Goal: Task Accomplishment & Management: Use online tool/utility

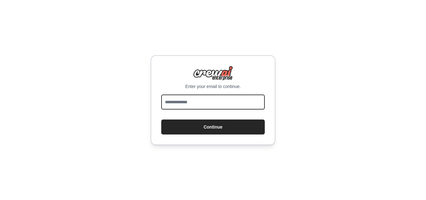
click at [182, 104] on input "email" at bounding box center [213, 102] width 104 height 15
type input "**********"
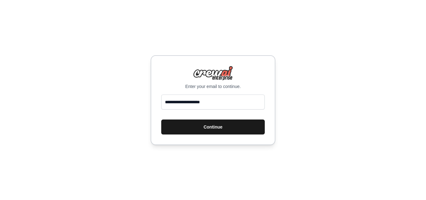
click at [208, 128] on button "Continue" at bounding box center [213, 126] width 104 height 15
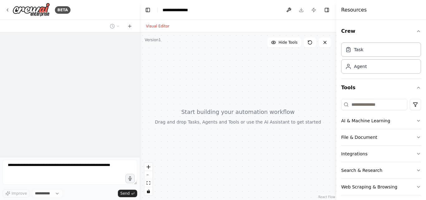
select select "****"
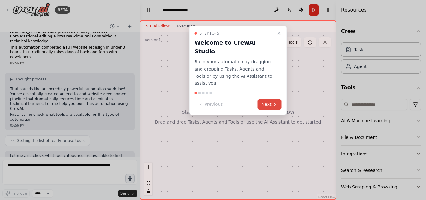
scroll to position [58, 0]
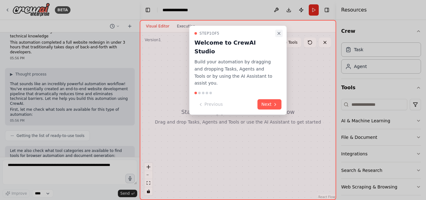
click at [279, 32] on icon "Close walkthrough" at bounding box center [279, 33] width 5 height 5
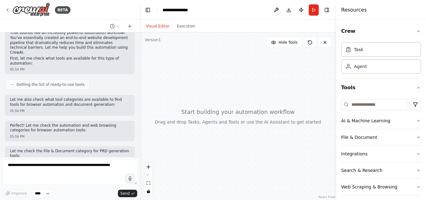
scroll to position [162, 0]
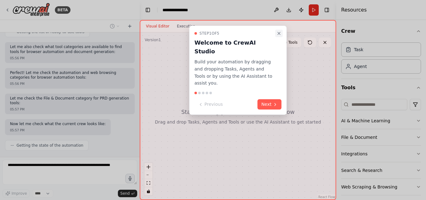
click at [278, 31] on icon "Close walkthrough" at bounding box center [279, 33] width 5 height 5
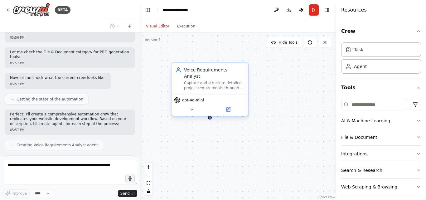
scroll to position [229, 0]
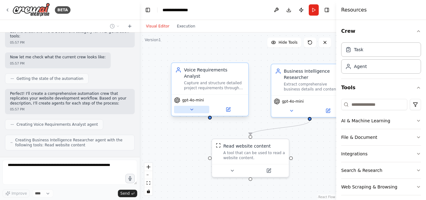
click at [192, 109] on icon at bounding box center [192, 109] width 2 height 1
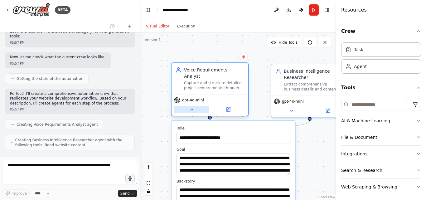
click at [192, 107] on icon at bounding box center [191, 109] width 5 height 5
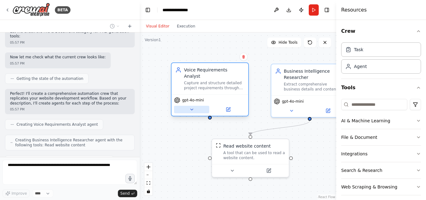
scroll to position [245, 0]
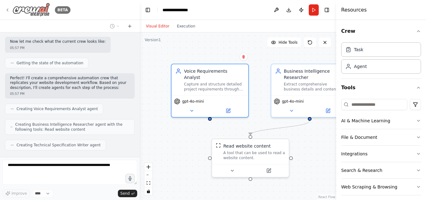
click at [8, 7] on icon at bounding box center [7, 9] width 5 height 5
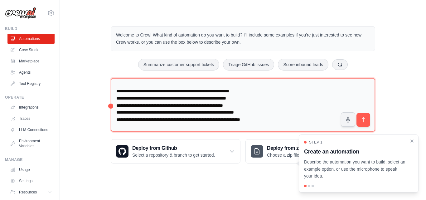
scroll to position [40, 0]
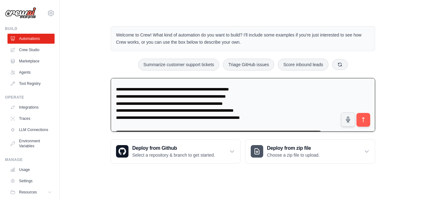
click at [268, 90] on textarea "**********" at bounding box center [243, 105] width 265 height 54
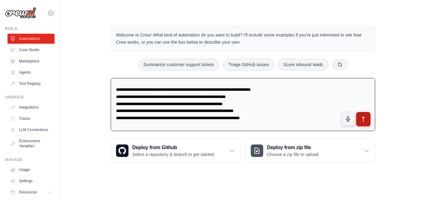
type textarea "**********"
click at [361, 119] on icon "submit" at bounding box center [363, 119] width 7 height 7
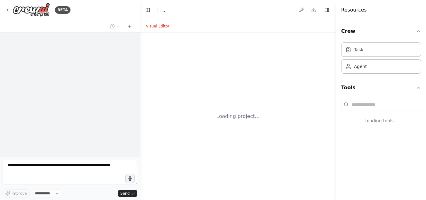
select select "****"
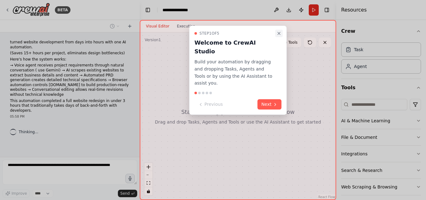
click at [280, 33] on icon "Close walkthrough" at bounding box center [279, 33] width 2 height 2
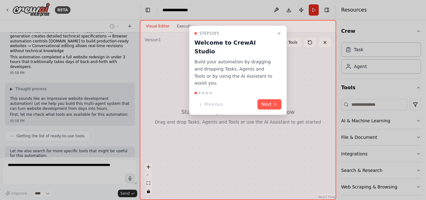
scroll to position [80, 0]
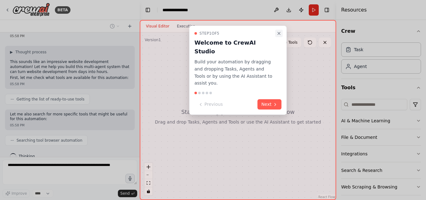
click at [280, 35] on icon "Close walkthrough" at bounding box center [279, 33] width 5 height 5
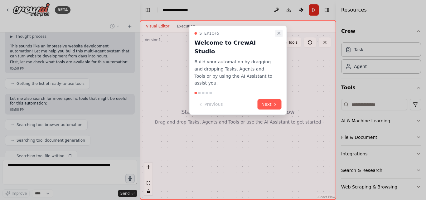
scroll to position [112, 0]
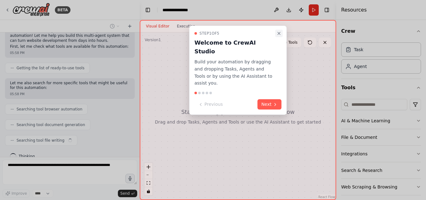
click at [277, 33] on icon "Close walkthrough" at bounding box center [279, 33] width 5 height 5
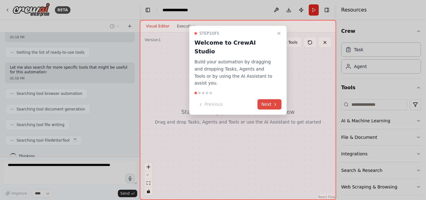
click at [268, 99] on button "Next" at bounding box center [270, 104] width 24 height 10
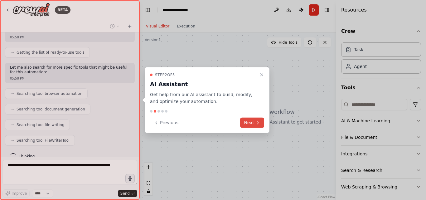
click at [256, 126] on button "Next" at bounding box center [252, 123] width 24 height 10
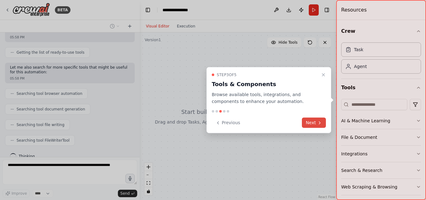
click at [324, 126] on button "Next" at bounding box center [314, 123] width 24 height 10
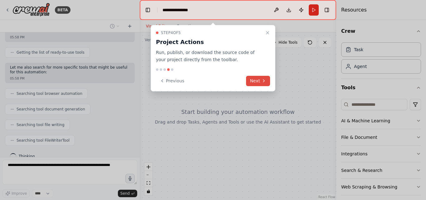
click at [255, 81] on button "Next" at bounding box center [258, 81] width 24 height 10
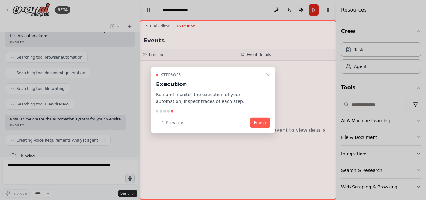
scroll to position [168, 0]
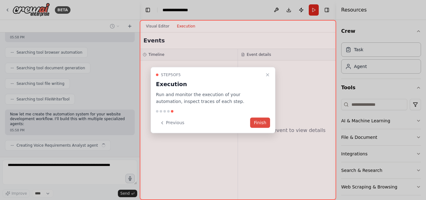
click at [259, 121] on button "Finish" at bounding box center [260, 123] width 20 height 10
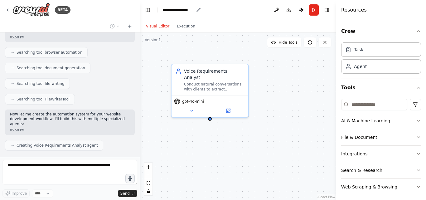
click at [178, 7] on div "**********" at bounding box center [178, 10] width 31 height 6
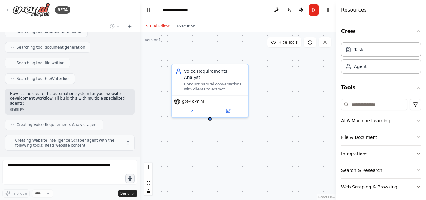
click at [193, 10] on div "**********" at bounding box center [186, 10] width 47 height 6
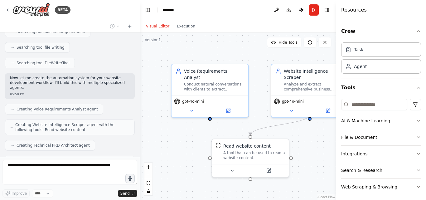
scroll to position [225, 0]
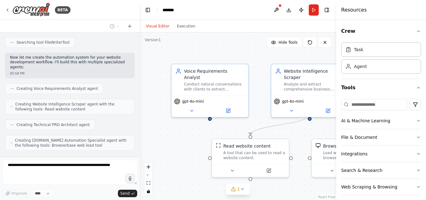
click at [201, 32] on div "Visual Editor Execution" at bounding box center [238, 26] width 197 height 12
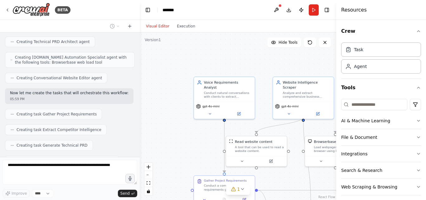
scroll to position [324, 0]
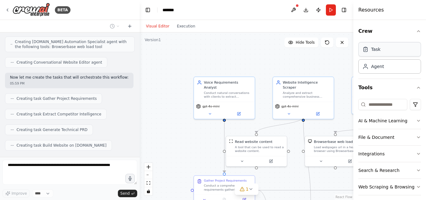
drag, startPoint x: 336, startPoint y: 51, endPoint x: 379, endPoint y: 56, distance: 43.1
click at [379, 56] on div "Resources Crew Task Agent Tools AI & Machine Learning File & Document Integrati…" at bounding box center [389, 100] width 73 height 200
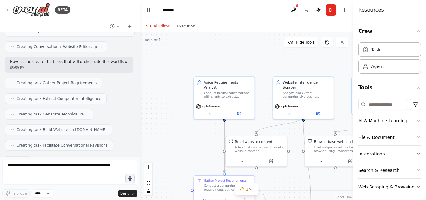
scroll to position [376, 0]
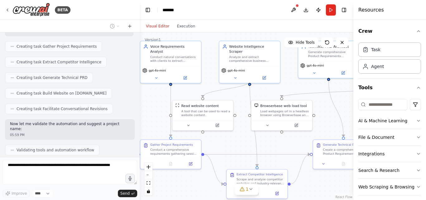
drag, startPoint x: 213, startPoint y: 66, endPoint x: 159, endPoint y: 30, distance: 64.6
click at [159, 30] on div "Visual Editor Execution Version 1 Hide Tools .deletable-edge-delete-btn { width…" at bounding box center [247, 110] width 214 height 180
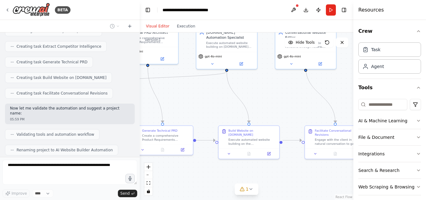
drag, startPoint x: 245, startPoint y: 136, endPoint x: 64, endPoint y: 122, distance: 181.8
click at [64, 122] on div "BETA turned website development from days into hours with one AI automation. (S…" at bounding box center [213, 100] width 426 height 200
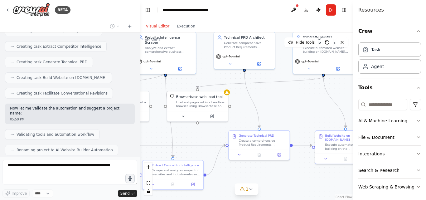
drag, startPoint x: 269, startPoint y: 102, endPoint x: 366, endPoint y: 107, distance: 97.2
click at [366, 107] on div "BETA turned website development from days into hours with one AI automation. (S…" at bounding box center [213, 100] width 426 height 200
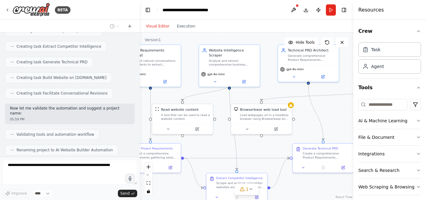
drag, startPoint x: 293, startPoint y: 100, endPoint x: 357, endPoint y: 113, distance: 65.3
click at [357, 113] on div "BETA turned website development from days into hours with one AI automation. (S…" at bounding box center [213, 100] width 426 height 200
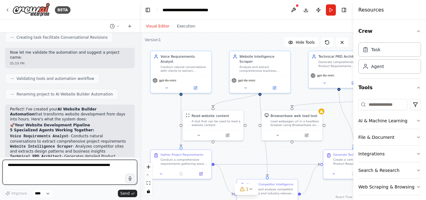
drag, startPoint x: 188, startPoint y: 90, endPoint x: 218, endPoint y: 96, distance: 31.1
click at [218, 97] on div ".deletable-edge-delete-btn { width: 20px; height: 20px; border: 0px solid #ffff…" at bounding box center [247, 116] width 214 height 168
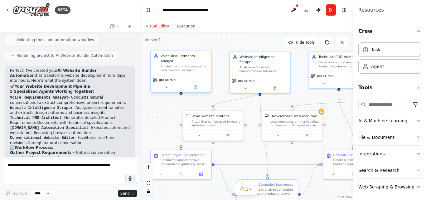
click at [168, 86] on div "gpt-4o-mini" at bounding box center [181, 83] width 61 height 17
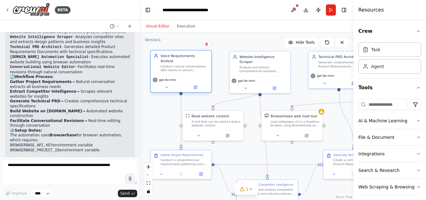
drag, startPoint x: 183, startPoint y: 67, endPoint x: 170, endPoint y: 62, distance: 14.0
click at [170, 64] on div "Conduct natural conversations with clients to extract comprehensive website pro…" at bounding box center [185, 68] width 48 height 8
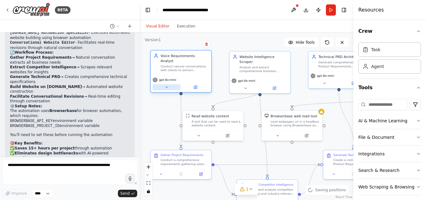
click at [166, 85] on icon at bounding box center [167, 87] width 4 height 4
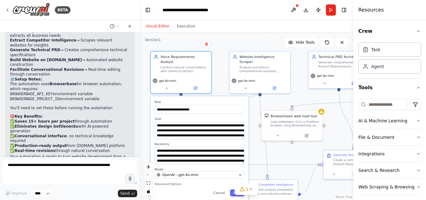
scroll to position [613, 0]
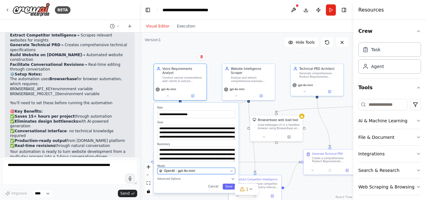
click at [205, 169] on div "OpenAI - gpt-4o-mini" at bounding box center [193, 171] width 69 height 4
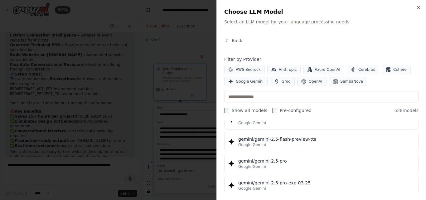
scroll to position [7576, 0]
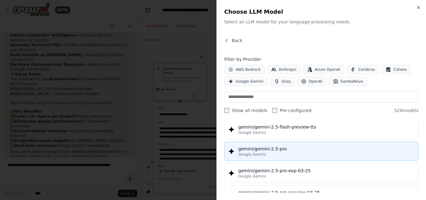
click at [275, 159] on button "gemini/gemini-2.5-pro Google Gemini" at bounding box center [321, 151] width 194 height 19
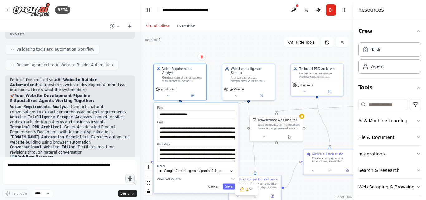
scroll to position [464, 0]
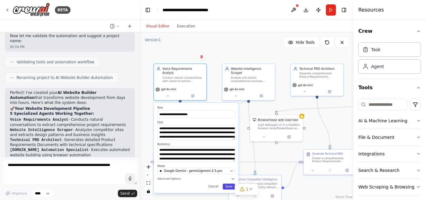
click at [227, 183] on button "Save" at bounding box center [229, 186] width 12 height 6
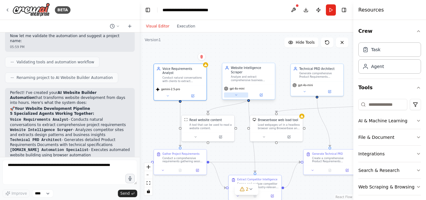
click at [236, 95] on icon at bounding box center [236, 95] width 2 height 1
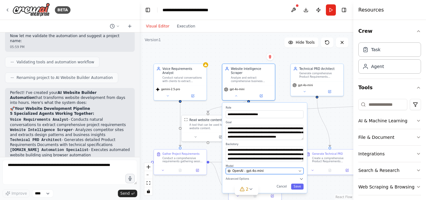
click at [265, 169] on div "OpenAI - gpt-4o-mini" at bounding box center [262, 171] width 69 height 4
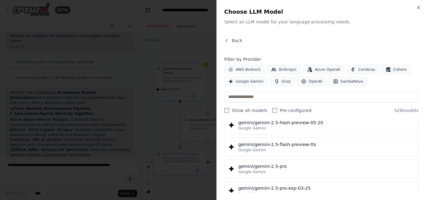
scroll to position [7556, 0]
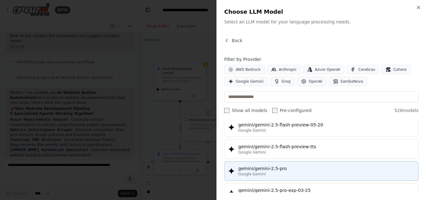
click at [266, 173] on div "Google Gemini" at bounding box center [326, 174] width 176 height 5
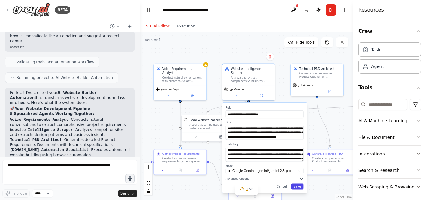
click at [298, 184] on button "Save" at bounding box center [297, 186] width 12 height 6
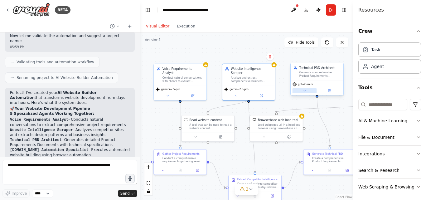
click at [307, 91] on button at bounding box center [305, 90] width 24 height 5
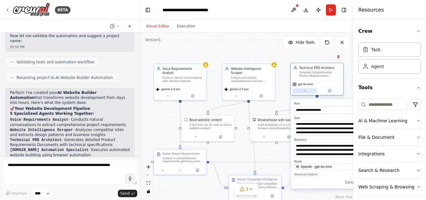
click at [304, 91] on icon at bounding box center [304, 90] width 3 height 3
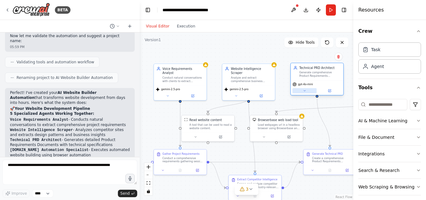
click at [304, 91] on icon at bounding box center [304, 90] width 3 height 3
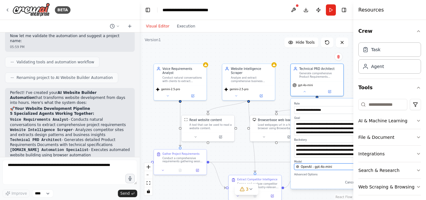
click at [341, 168] on div "OpenAI - gpt-4o-mini" at bounding box center [330, 166] width 69 height 4
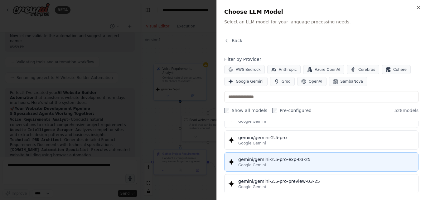
scroll to position [7586, 0]
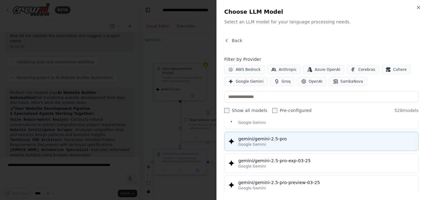
click at [278, 139] on div "gemini/gemini-2.5-pro" at bounding box center [326, 139] width 176 height 6
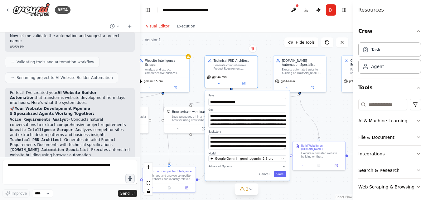
drag, startPoint x: 277, startPoint y: 148, endPoint x: 191, endPoint y: 139, distance: 86.2
click at [191, 139] on div ".deletable-edge-delete-btn { width: 20px; height: 20px; border: 0px solid #ffff…" at bounding box center [247, 116] width 214 height 168
click at [280, 177] on button "Save" at bounding box center [280, 174] width 12 height 6
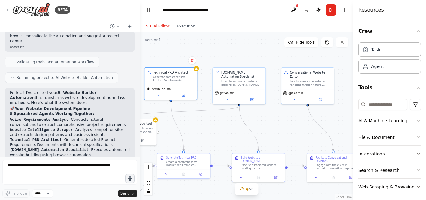
drag, startPoint x: 336, startPoint y: 115, endPoint x: 275, endPoint y: 127, distance: 61.7
click at [275, 127] on div ".deletable-edge-delete-btn { width: 20px; height: 20px; border: 0px solid #ffff…" at bounding box center [247, 116] width 214 height 168
click at [226, 100] on icon at bounding box center [226, 98] width 3 height 3
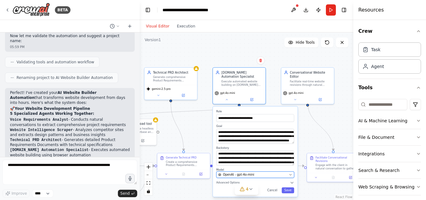
click at [276, 176] on div "OpenAI - gpt-4o-mini" at bounding box center [252, 175] width 69 height 4
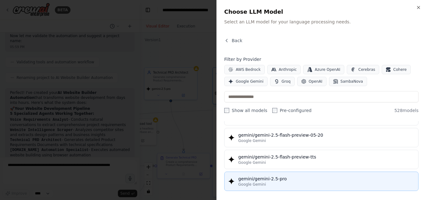
scroll to position [7546, 0]
click at [262, 180] on div "gemini/gemini-2.5-pro" at bounding box center [326, 178] width 176 height 6
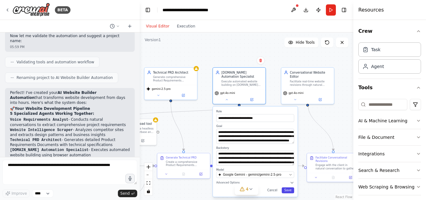
click at [290, 189] on button "Save" at bounding box center [288, 190] width 12 height 6
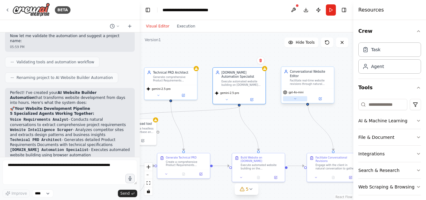
click at [295, 97] on button at bounding box center [295, 98] width 24 height 5
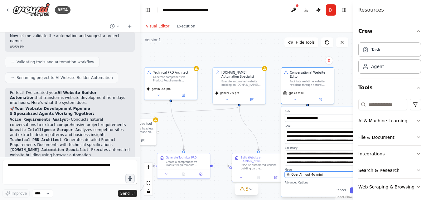
click at [330, 172] on button "OpenAI - gpt-4o-mini" at bounding box center [324, 175] width 78 height 7
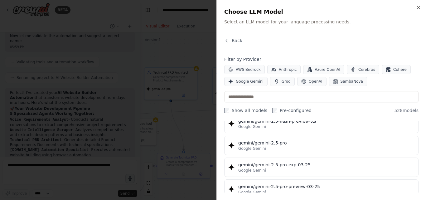
scroll to position [7581, 0]
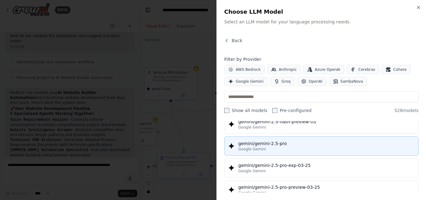
click at [247, 149] on span "Google Gemini" at bounding box center [252, 149] width 28 height 5
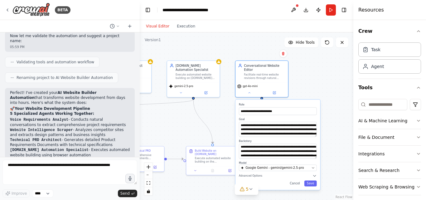
drag, startPoint x: 263, startPoint y: 124, endPoint x: 217, endPoint y: 117, distance: 46.4
click at [217, 117] on div ".deletable-edge-delete-btn { width: 20px; height: 20px; border: 0px solid #ffff…" at bounding box center [247, 116] width 214 height 168
click at [309, 180] on button "Save" at bounding box center [310, 183] width 12 height 6
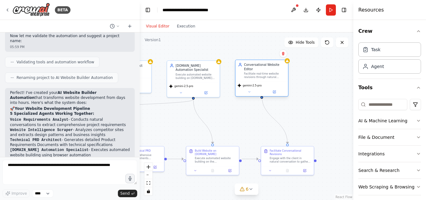
click at [275, 91] on div "gemini-2.5-pro" at bounding box center [262, 88] width 53 height 15
click at [273, 89] on button at bounding box center [274, 91] width 24 height 5
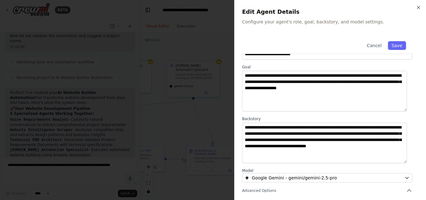
scroll to position [7, 0]
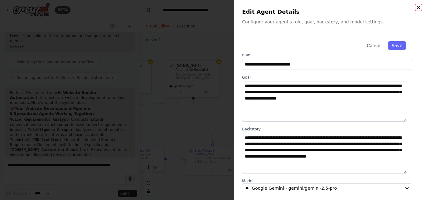
click at [419, 7] on icon "button" at bounding box center [418, 7] width 5 height 5
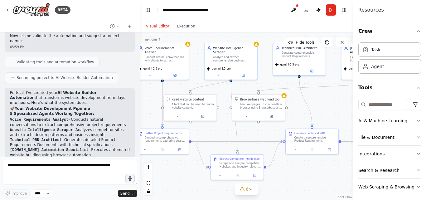
drag, startPoint x: 175, startPoint y: 130, endPoint x: 353, endPoint y: 114, distance: 178.9
click at [354, 114] on div "BETA turned website development from days into hours with one AI automation. (S…" at bounding box center [213, 100] width 426 height 200
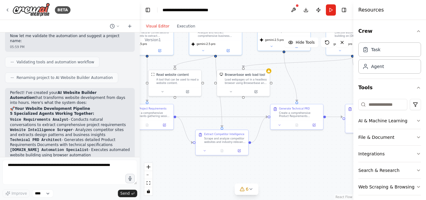
drag, startPoint x: 227, startPoint y: 132, endPoint x: 207, endPoint y: 106, distance: 32.2
click at [207, 106] on div ".deletable-edge-delete-btn { width: 20px; height: 20px; border: 0px solid #ffff…" at bounding box center [247, 116] width 214 height 168
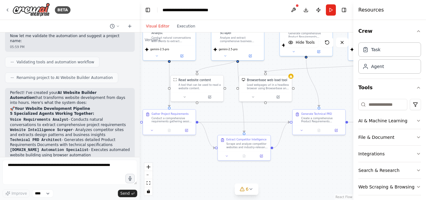
drag, startPoint x: 207, startPoint y: 106, endPoint x: 229, endPoint y: 112, distance: 22.8
click at [229, 112] on div ".deletable-edge-delete-btn { width: 20px; height: 20px; border: 0px solid #ffff…" at bounding box center [247, 116] width 214 height 168
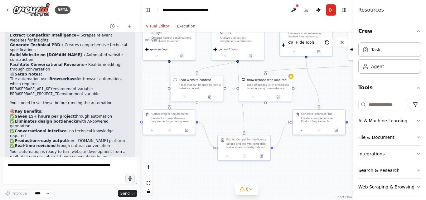
scroll to position [612, 0]
click at [183, 27] on button "Execution" at bounding box center [186, 25] width 26 height 7
click at [156, 27] on button "Visual Editor" at bounding box center [157, 25] width 31 height 7
click at [327, 10] on button "Run" at bounding box center [331, 9] width 10 height 11
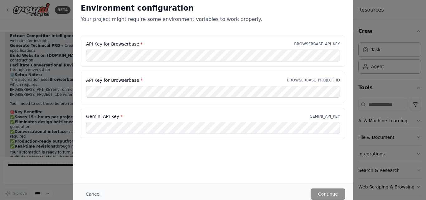
click at [35, 24] on div "Environment configuration Your project might require some environment variables…" at bounding box center [213, 100] width 426 height 200
click at [38, 41] on div "Environment configuration Your project might require some environment variables…" at bounding box center [213, 100] width 426 height 200
click at [92, 192] on button "Cancel" at bounding box center [93, 193] width 25 height 11
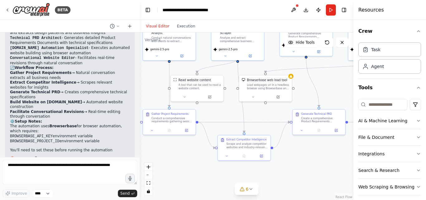
scroll to position [567, 0]
click at [294, 7] on button at bounding box center [294, 9] width 10 height 11
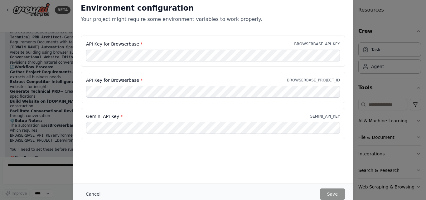
click at [90, 196] on button "Cancel" at bounding box center [93, 193] width 25 height 11
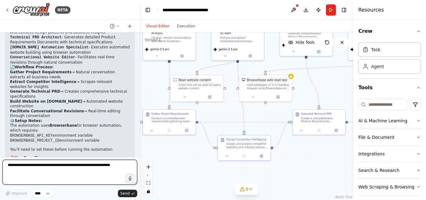
click at [23, 173] on textarea at bounding box center [69, 172] width 135 height 25
type textarea "**********"
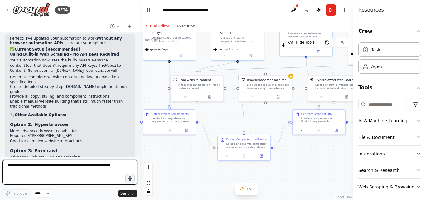
scroll to position [1105, 0]
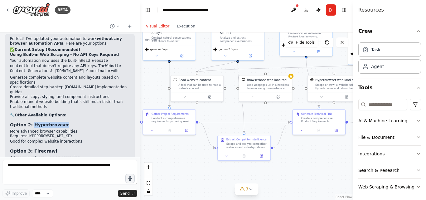
drag, startPoint x: 32, startPoint y: 75, endPoint x: 62, endPoint y: 75, distance: 30.9
click at [62, 122] on h3 "Option 2: Hyperbrowser" at bounding box center [70, 125] width 120 height 6
copy strong "Hyperbrowser"
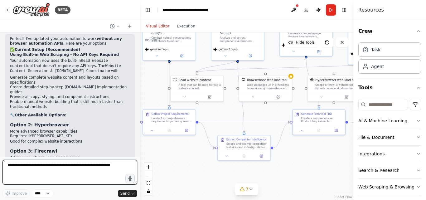
click at [22, 175] on textarea at bounding box center [69, 172] width 135 height 25
type textarea "*"
paste textarea "**********"
type textarea "**********"
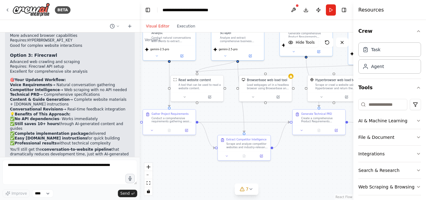
scroll to position [1222, 0]
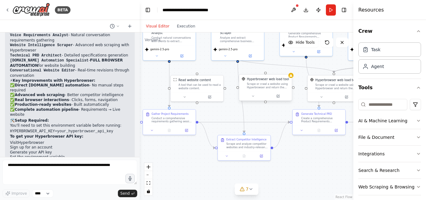
click at [285, 85] on div "Scrape or crawl a website using Hyperbrowser and return the contents in properl…" at bounding box center [268, 85] width 42 height 7
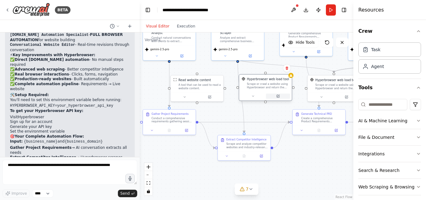
click at [279, 96] on icon at bounding box center [278, 96] width 2 height 2
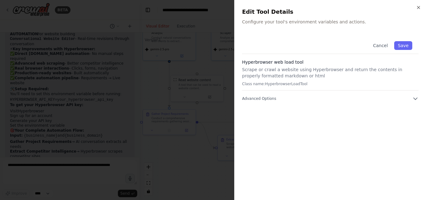
scroll to position [1591, 0]
click at [197, 46] on div at bounding box center [213, 100] width 426 height 200
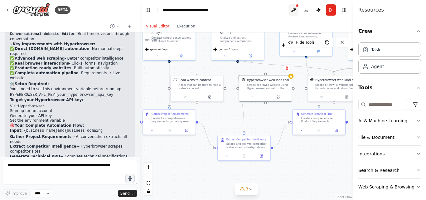
click at [295, 10] on button at bounding box center [294, 9] width 10 height 11
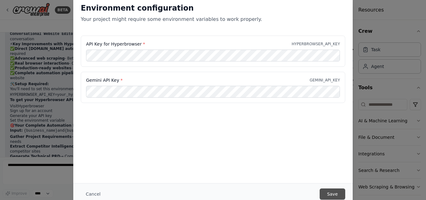
click at [341, 196] on button "Save" at bounding box center [333, 193] width 26 height 11
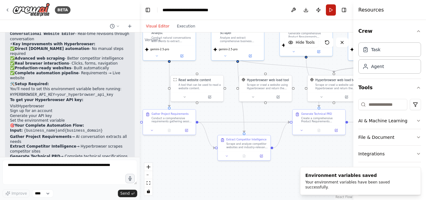
click at [330, 11] on button "Run" at bounding box center [331, 9] width 10 height 11
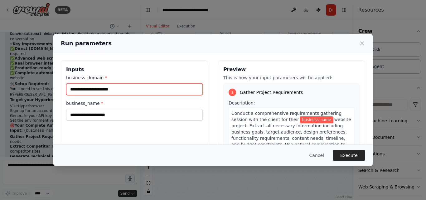
click at [79, 89] on input "business_domain *" at bounding box center [134, 89] width 137 height 12
type input "**********"
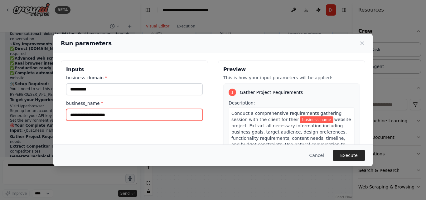
click at [83, 113] on input "business_name *" at bounding box center [134, 115] width 137 height 12
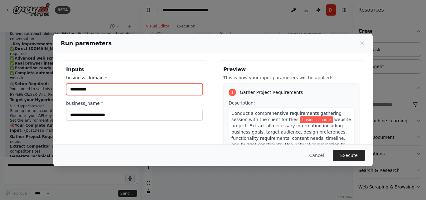
click at [83, 93] on input "**********" at bounding box center [134, 89] width 137 height 12
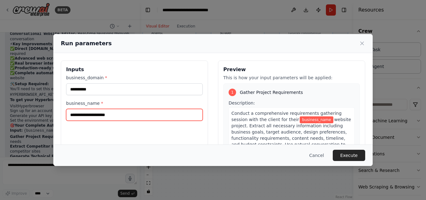
click at [94, 113] on input "business_name *" at bounding box center [134, 115] width 137 height 12
paste input "**********"
type input "**********"
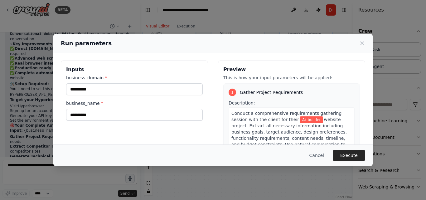
click at [115, 139] on div "**********" at bounding box center [134, 135] width 147 height 148
click at [342, 153] on button "Execute" at bounding box center [349, 155] width 32 height 11
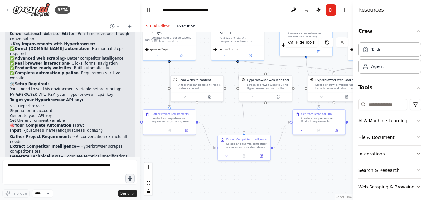
click at [180, 25] on button "Execution" at bounding box center [186, 25] width 26 height 7
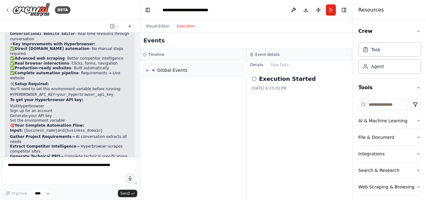
click at [256, 80] on icon at bounding box center [254, 78] width 5 height 5
click at [148, 71] on span "▶" at bounding box center [147, 70] width 3 height 5
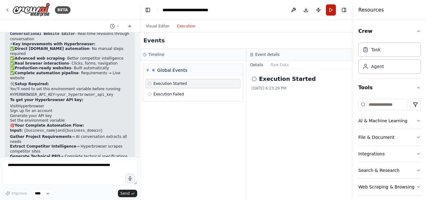
click at [329, 11] on button "Run" at bounding box center [331, 9] width 10 height 11
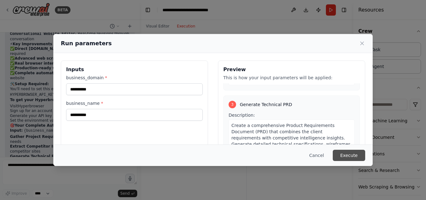
scroll to position [304, 0]
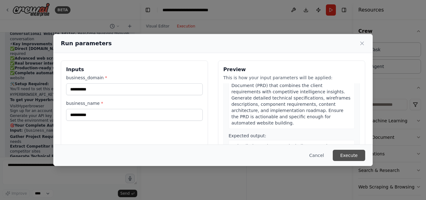
click at [355, 154] on button "Execute" at bounding box center [349, 155] width 32 height 11
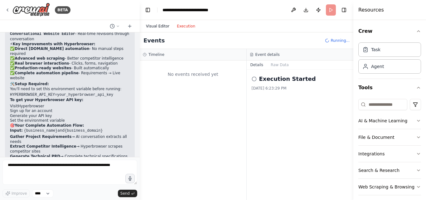
click at [155, 27] on button "Visual Editor" at bounding box center [157, 25] width 31 height 7
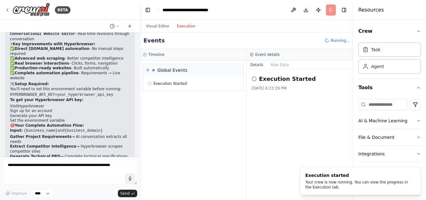
click at [182, 25] on button "Execution" at bounding box center [186, 25] width 26 height 7
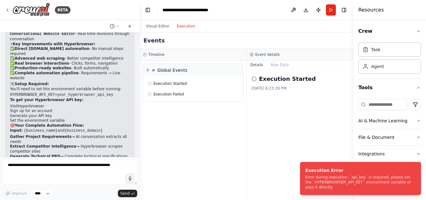
drag, startPoint x: 322, startPoint y: 188, endPoint x: 300, endPoint y: 175, distance: 26.3
click at [300, 175] on ol "Execution Error Error during execution: `api_key` is required, please set the `…" at bounding box center [360, 178] width 131 height 43
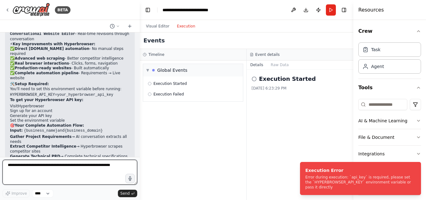
click at [48, 166] on textarea at bounding box center [69, 172] width 135 height 25
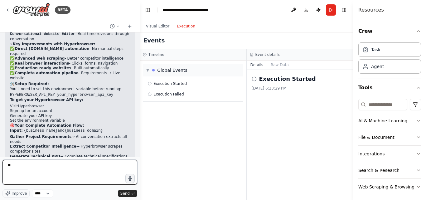
type textarea "*"
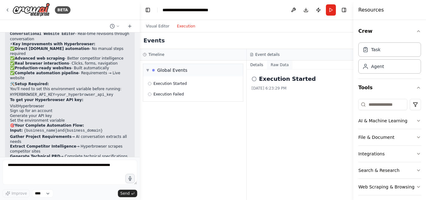
click at [285, 64] on button "Raw Data" at bounding box center [280, 65] width 26 height 9
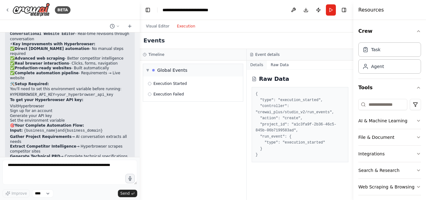
click at [263, 64] on button "Details" at bounding box center [257, 65] width 21 height 9
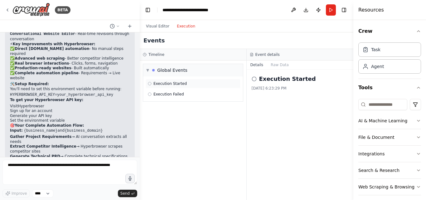
click at [177, 84] on span "Execution Started" at bounding box center [169, 83] width 33 height 5
click at [173, 95] on span "Execution Failed" at bounding box center [168, 94] width 31 height 5
click at [168, 85] on span "Execution Started" at bounding box center [169, 83] width 33 height 5
click at [166, 99] on div "Execution Started Execution Failed" at bounding box center [193, 88] width 100 height 25
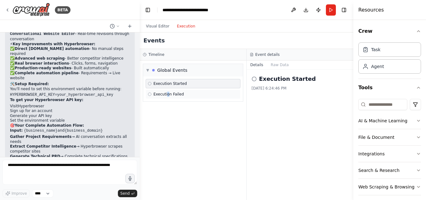
click at [165, 94] on span "Execution Failed" at bounding box center [168, 94] width 31 height 5
click at [278, 65] on button "Raw Data" at bounding box center [280, 65] width 26 height 9
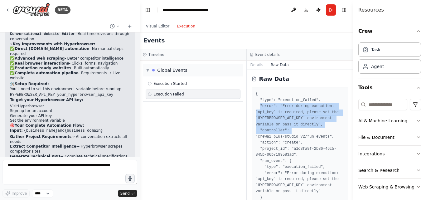
drag, startPoint x: 260, startPoint y: 105, endPoint x: 319, endPoint y: 128, distance: 63.4
click at [319, 128] on pre "{ "type": "execution_failed", "error": "Error during execution: `api_key` is re…" at bounding box center [300, 149] width 89 height 116
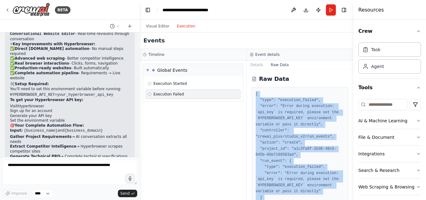
scroll to position [16, 0]
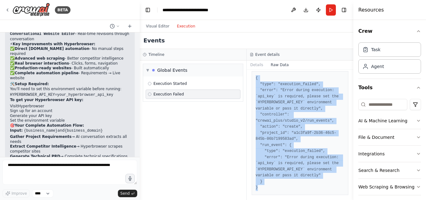
drag, startPoint x: 255, startPoint y: 94, endPoint x: 300, endPoint y: 212, distance: 126.8
click at [300, 200] on html "BETA turned website development from days into hours with one AI automation. (S…" at bounding box center [213, 100] width 426 height 200
copy pre "{ "type": "execution_failed", "error": "Error during execution: `api_key` is re…"
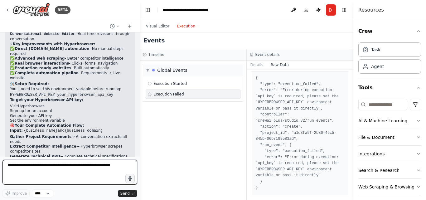
click at [64, 168] on textarea at bounding box center [69, 172] width 135 height 25
paste textarea "**********"
type textarea "**********"
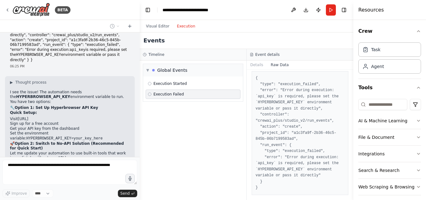
scroll to position [1809, 0]
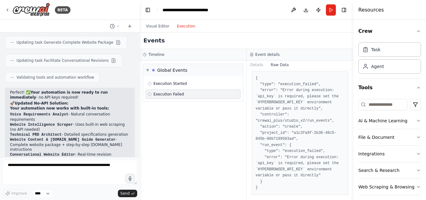
click at [37, 167] on strong "Immediate execution" at bounding box center [37, 169] width 45 height 4
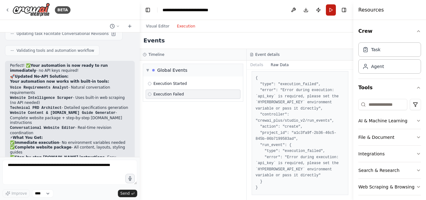
scroll to position [2031, 0]
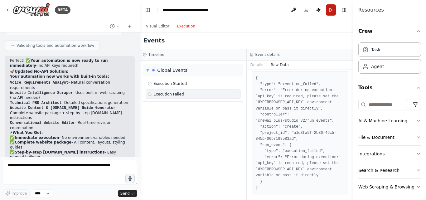
click at [331, 9] on button "Run" at bounding box center [331, 9] width 10 height 11
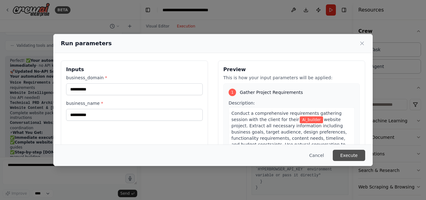
click at [352, 153] on button "Execute" at bounding box center [349, 155] width 32 height 11
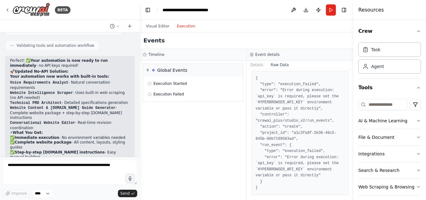
click at [275, 66] on button "Raw Data" at bounding box center [280, 65] width 26 height 9
click at [159, 97] on div "Execution Failed" at bounding box center [193, 94] width 95 height 9
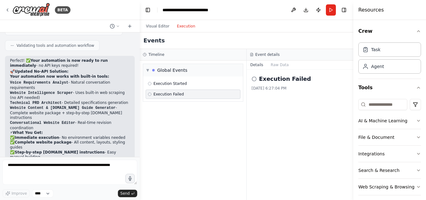
click at [159, 97] on div "Execution Failed" at bounding box center [193, 94] width 95 height 9
click at [278, 81] on h2 "Execution Failed" at bounding box center [285, 79] width 52 height 9
click at [278, 64] on button "Raw Data" at bounding box center [280, 65] width 26 height 9
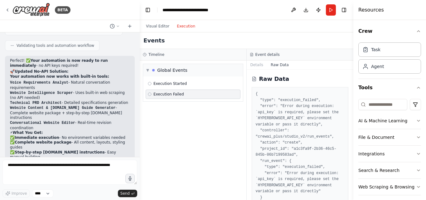
click at [258, 94] on pre "{ "type": "execution_failed", "error": "Error during execution: `api_key` is re…" at bounding box center [300, 149] width 89 height 116
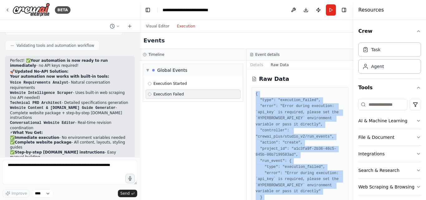
scroll to position [16, 0]
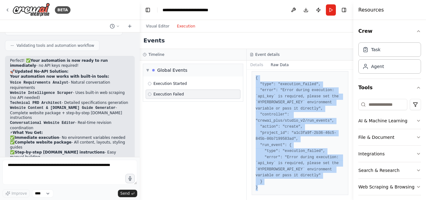
drag, startPoint x: 254, startPoint y: 94, endPoint x: 319, endPoint y: 212, distance: 134.8
click at [319, 200] on html "BETA turned website development from days into hours with one AI automation. (S…" at bounding box center [213, 100] width 426 height 200
copy pre "{ "type": "execution_failed", "error": "Error during execution: `api_key` is re…"
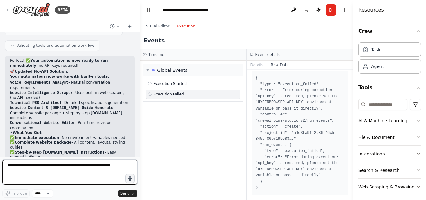
click at [66, 163] on textarea at bounding box center [69, 172] width 135 height 25
paste textarea "**********"
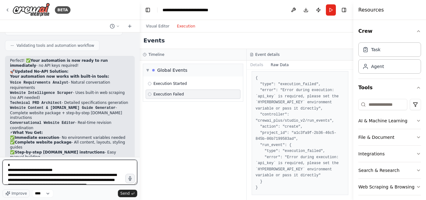
scroll to position [53, 0]
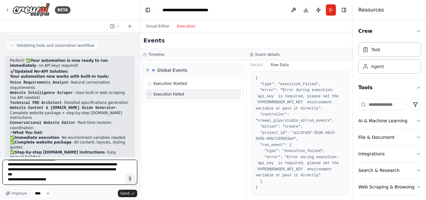
paste textarea "**********"
type textarea "**********"
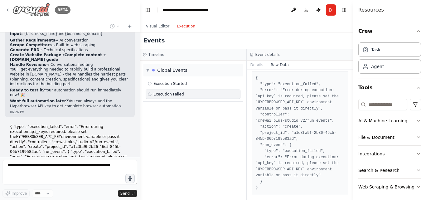
scroll to position [2196, 0]
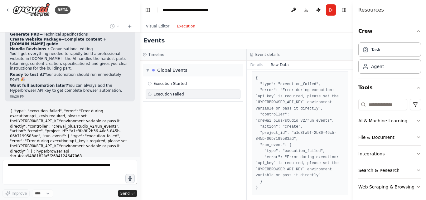
drag, startPoint x: 8, startPoint y: 9, endPoint x: 181, endPoint y: 141, distance: 217.5
click at [181, 141] on div "▼ Global Events Execution Started Execution Failed" at bounding box center [193, 130] width 107 height 139
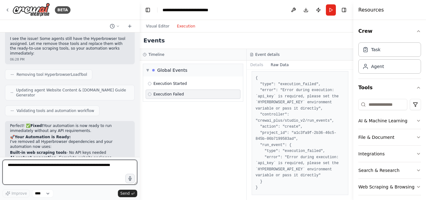
scroll to position [2350, 0]
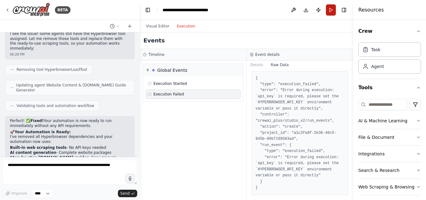
click at [332, 8] on button "Run" at bounding box center [331, 9] width 10 height 11
click at [163, 29] on button "Visual Editor" at bounding box center [157, 25] width 31 height 7
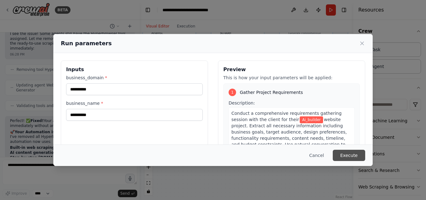
click at [355, 158] on button "Execute" at bounding box center [349, 155] width 32 height 11
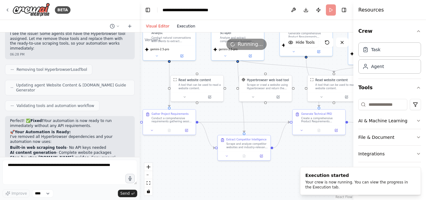
click at [185, 27] on button "Execution" at bounding box center [186, 25] width 26 height 7
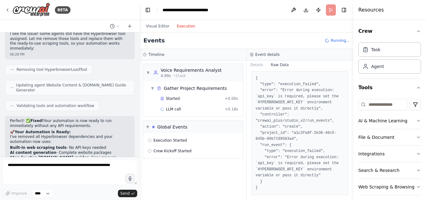
click at [233, 162] on div "▼ Voice Requirements Analyst 4.99s • 1 task ▼ Gather Project Requirements Start…" at bounding box center [193, 130] width 107 height 139
click at [173, 75] on span "• 1 task" at bounding box center [179, 75] width 12 height 5
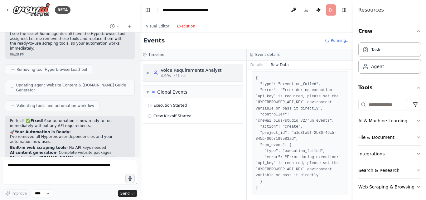
click at [173, 75] on span "• 1 task" at bounding box center [179, 75] width 12 height 5
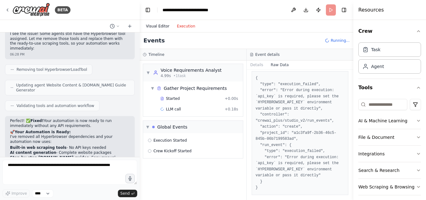
click at [155, 24] on button "Visual Editor" at bounding box center [157, 25] width 31 height 7
click at [187, 26] on button "Execution" at bounding box center [186, 25] width 26 height 7
click at [153, 28] on button "Visual Editor" at bounding box center [157, 25] width 31 height 7
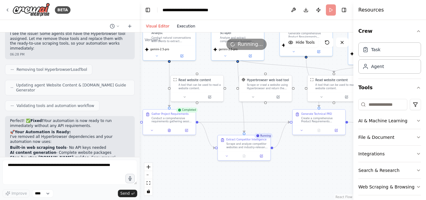
click at [177, 28] on button "Execution" at bounding box center [186, 25] width 26 height 7
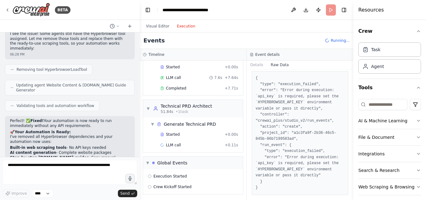
scroll to position [113, 0]
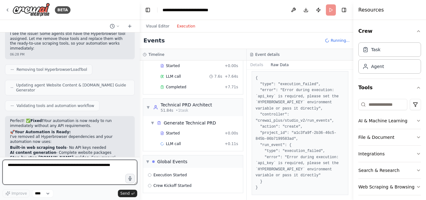
click at [53, 167] on textarea at bounding box center [69, 172] width 135 height 25
type textarea "**********"
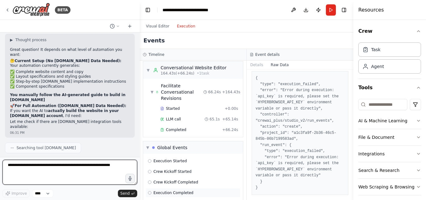
scroll to position [310, 0]
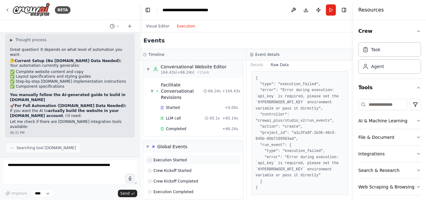
click at [150, 158] on circle at bounding box center [149, 159] width 3 height 3
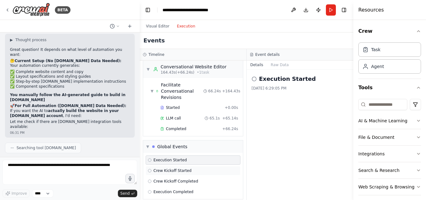
click at [163, 166] on div "Crew Kickoff Started" at bounding box center [193, 170] width 95 height 9
click at [179, 179] on span "Crew Kickoff Completed" at bounding box center [175, 181] width 45 height 5
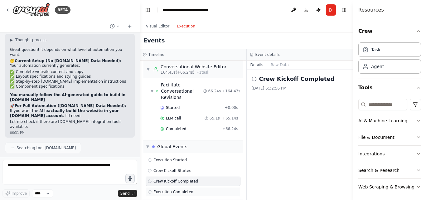
click at [183, 190] on div "Execution Completed" at bounding box center [193, 191] width 95 height 9
click at [416, 30] on icon "button" at bounding box center [418, 31] width 5 height 5
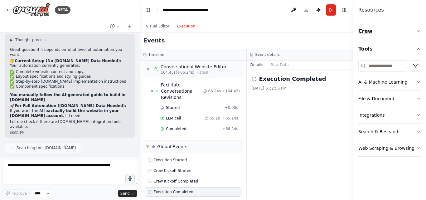
click at [414, 30] on button "Crew" at bounding box center [389, 30] width 63 height 17
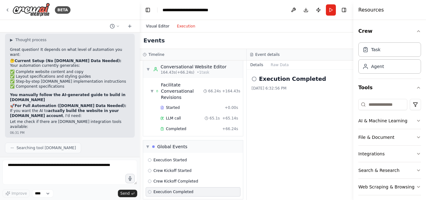
click at [159, 24] on button "Visual Editor" at bounding box center [157, 25] width 31 height 7
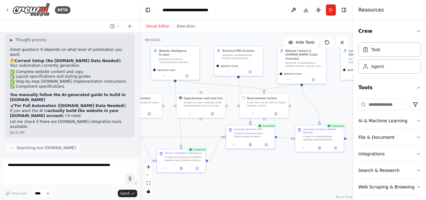
drag, startPoint x: 340, startPoint y: 81, endPoint x: 263, endPoint y: 82, distance: 76.4
click at [263, 82] on div ".deletable-edge-delete-btn { width: 20px; height: 20px; border: 0px solid #ffff…" at bounding box center [247, 116] width 214 height 168
click at [179, 27] on button "Execution" at bounding box center [186, 25] width 26 height 7
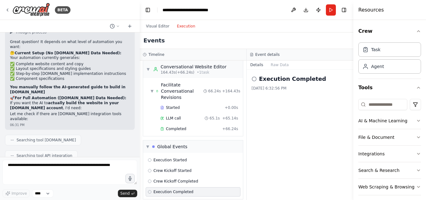
scroll to position [2641, 0]
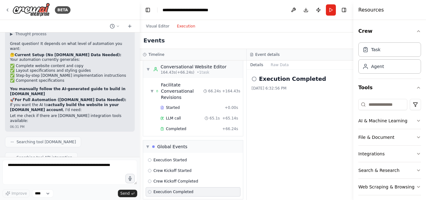
drag, startPoint x: 10, startPoint y: 52, endPoint x: 55, endPoint y: 51, distance: 45.0
copy strong "Path 1: Keep Current"
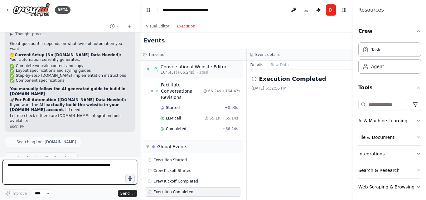
click at [30, 175] on textarea at bounding box center [69, 172] width 135 height 25
paste textarea "**********"
type textarea "**********"
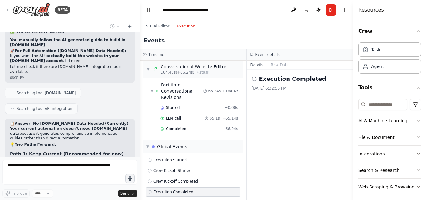
scroll to position [2711, 0]
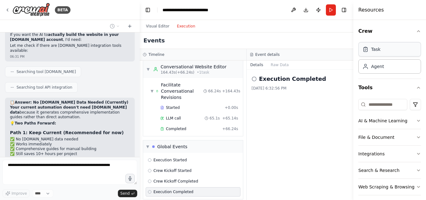
click at [378, 50] on div "Task" at bounding box center [375, 49] width 9 height 6
click at [369, 71] on div "Agent" at bounding box center [389, 66] width 63 height 14
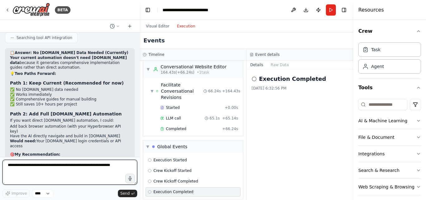
scroll to position [2760, 0]
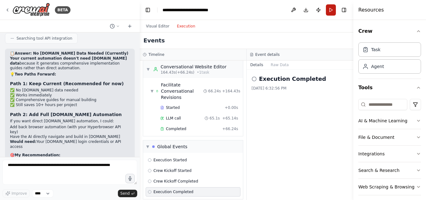
click at [329, 9] on button "Run" at bounding box center [331, 9] width 10 height 11
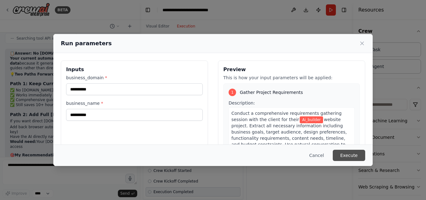
click at [348, 151] on button "Execute" at bounding box center [349, 155] width 32 height 11
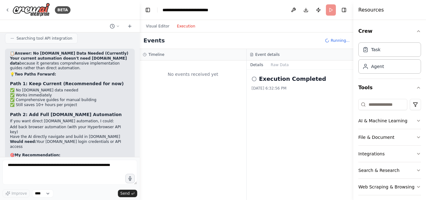
scroll to position [0, 0]
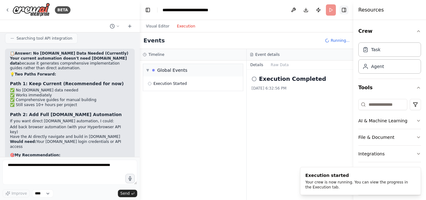
click at [343, 11] on button "Toggle Right Sidebar" at bounding box center [344, 10] width 9 height 9
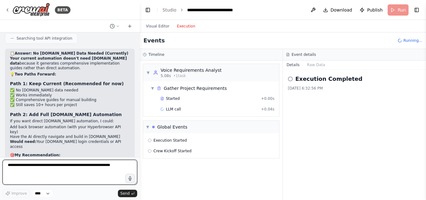
click at [21, 171] on textarea at bounding box center [69, 172] width 135 height 25
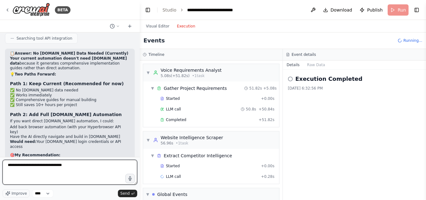
click at [93, 167] on textarea "**********" at bounding box center [69, 172] width 135 height 25
click at [57, 164] on textarea "**********" at bounding box center [69, 172] width 135 height 25
click at [41, 168] on textarea "**********" at bounding box center [69, 172] width 135 height 25
type textarea "**********"
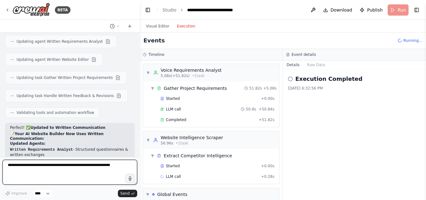
scroll to position [3249, 0]
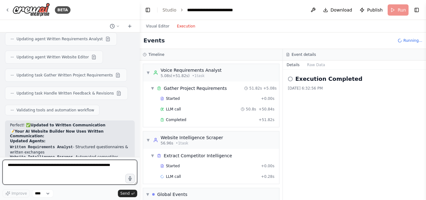
click at [24, 167] on textarea at bounding box center [69, 172] width 135 height 25
type textarea "**********"
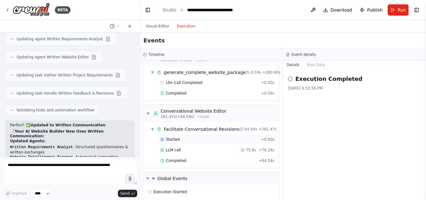
scroll to position [76, 0]
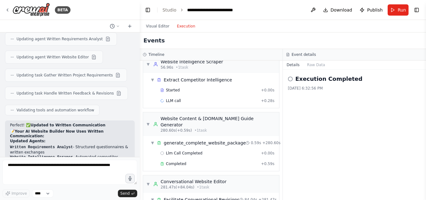
drag, startPoint x: 204, startPoint y: 134, endPoint x: 279, endPoint y: 142, distance: 75.9
click at [315, 158] on div "Execution Completed [DATE] 6:32:56 PM" at bounding box center [354, 135] width 143 height 130
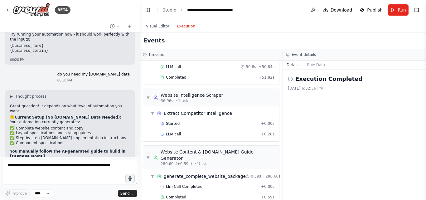
scroll to position [2588, 0]
